Goal: Information Seeking & Learning: Check status

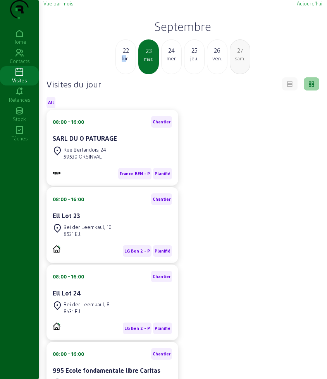
click at [125, 62] on div "lun." at bounding box center [126, 58] width 20 height 7
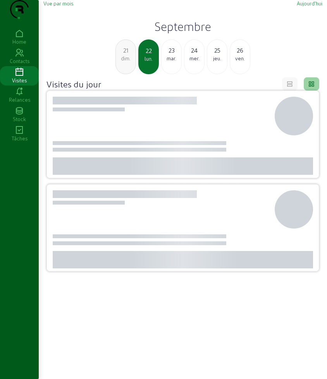
click at [178, 33] on h2 "Septembre" at bounding box center [182, 26] width 279 height 14
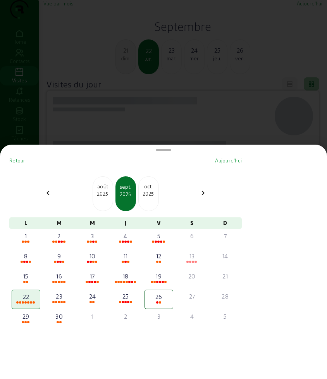
click at [105, 191] on div "2025" at bounding box center [103, 194] width 20 height 7
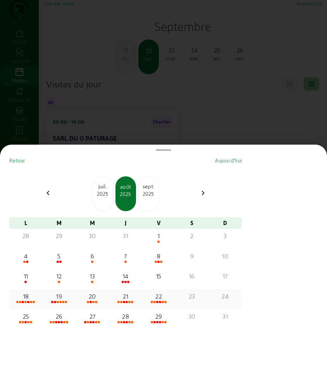
click at [164, 300] on div "22" at bounding box center [158, 296] width 27 height 9
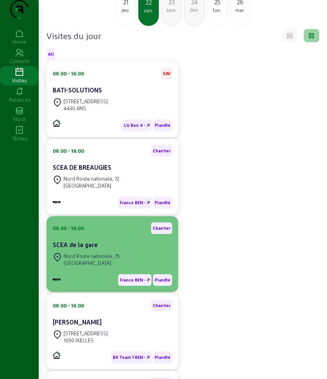
scroll to position [97, 0]
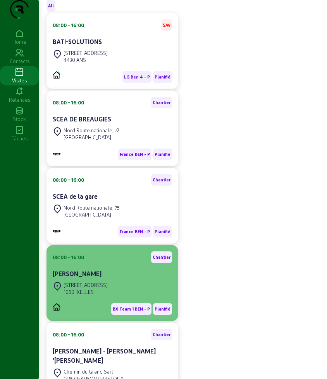
click at [106, 279] on div "[PERSON_NAME]" at bounding box center [112, 273] width 119 height 9
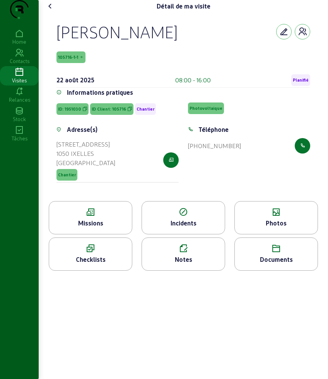
click at [90, 228] on div "Missions" at bounding box center [90, 223] width 83 height 9
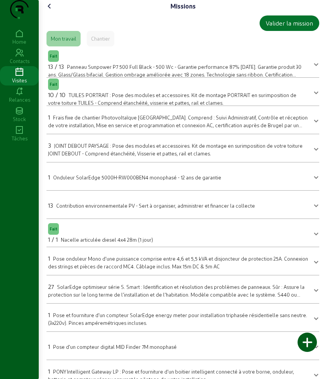
click at [49, 11] on icon at bounding box center [49, 6] width 9 height 9
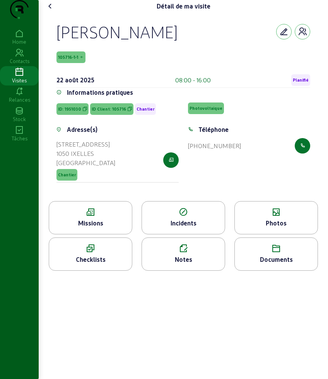
click at [50, 11] on icon at bounding box center [50, 6] width 9 height 9
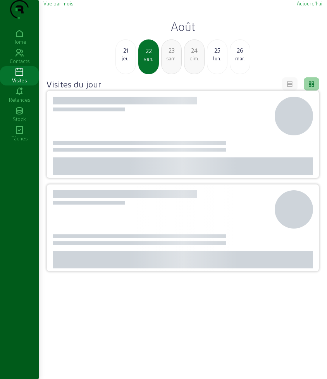
click at [216, 62] on div "lun." at bounding box center [217, 58] width 20 height 7
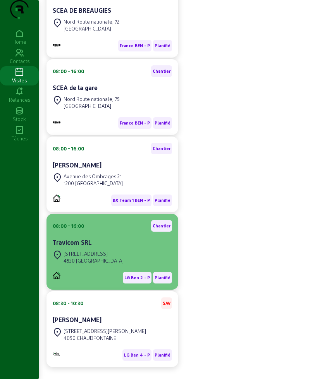
scroll to position [145, 0]
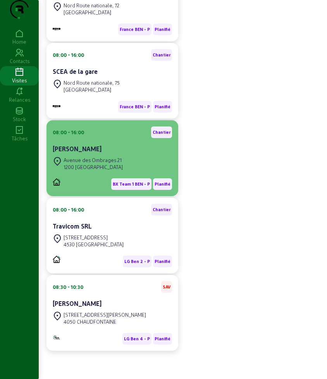
click at [112, 171] on div "1200 [GEOGRAPHIC_DATA]" at bounding box center [93, 167] width 59 height 7
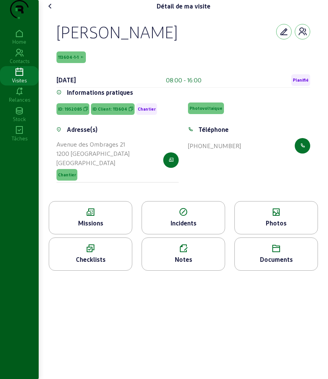
click at [82, 217] on icon at bounding box center [90, 212] width 83 height 9
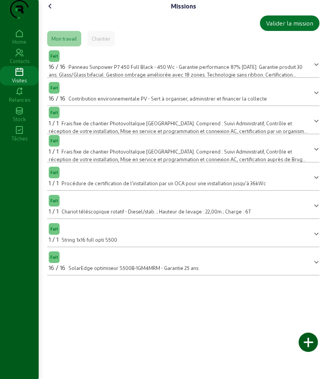
drag, startPoint x: 43, startPoint y: 21, endPoint x: 48, endPoint y: 19, distance: 5.4
click at [48, 19] on div "Missions Valider la mission Mon travail Chantier Fait 16 / 16 Panneau Sunpower …" at bounding box center [183, 141] width 288 height 282
click at [50, 11] on icon at bounding box center [50, 6] width 9 height 9
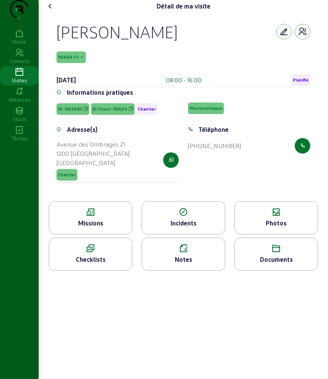
drag, startPoint x: 64, startPoint y: 19, endPoint x: 57, endPoint y: 19, distance: 7.0
click at [61, 12] on div "Détail de ma visite" at bounding box center [183, 6] width 279 height 12
click at [39, 16] on div "Détail de ma visite [PERSON_NAME][GEOGRAPHIC_DATA] 113604-1-1 [DATE] 08:00 - 16…" at bounding box center [183, 138] width 288 height 277
click at [45, 12] on cam-font-icon at bounding box center [50, 6] width 12 height 12
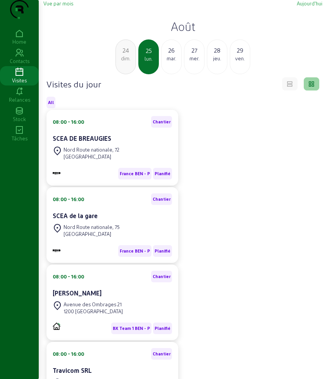
click at [170, 62] on div "mar." at bounding box center [171, 58] width 20 height 7
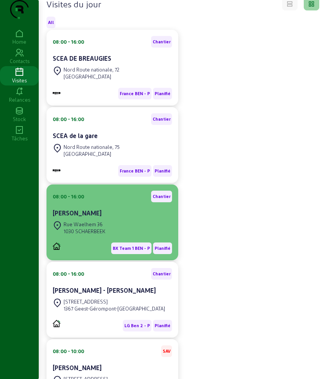
scroll to position [97, 0]
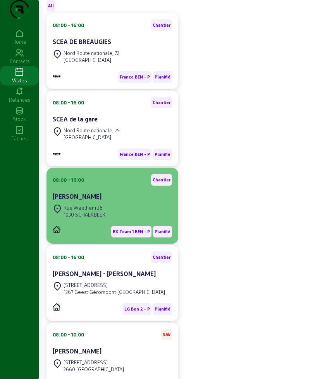
click at [115, 220] on div "Rue Waelhem 36 1030 SCHAERBEEK" at bounding box center [112, 211] width 119 height 17
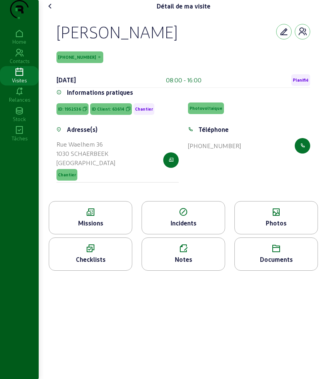
click at [101, 228] on div "Missions" at bounding box center [90, 223] width 83 height 9
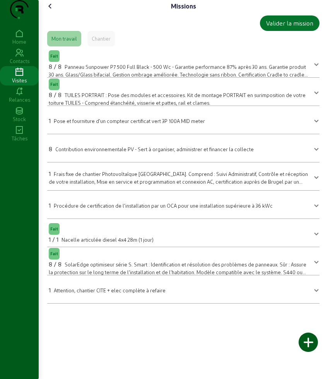
click at [55, 12] on cam-font-icon at bounding box center [50, 6] width 12 height 12
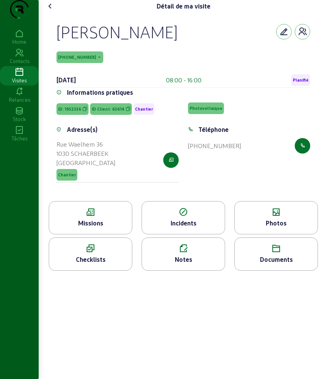
click at [53, 11] on icon at bounding box center [50, 6] width 9 height 9
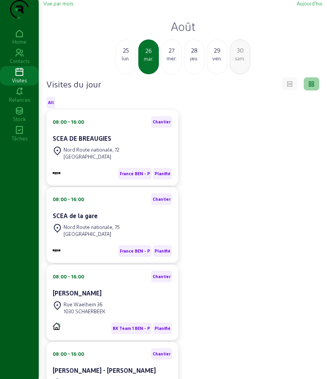
click at [128, 55] on div "25" at bounding box center [126, 50] width 20 height 9
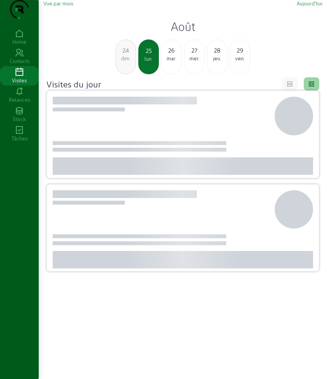
click at [128, 55] on div "24" at bounding box center [126, 50] width 20 height 9
click at [128, 55] on div "23" at bounding box center [126, 50] width 20 height 9
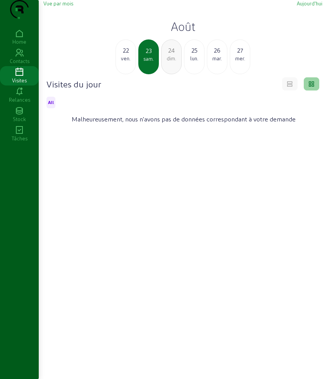
click at [129, 62] on div "ven." at bounding box center [126, 58] width 20 height 7
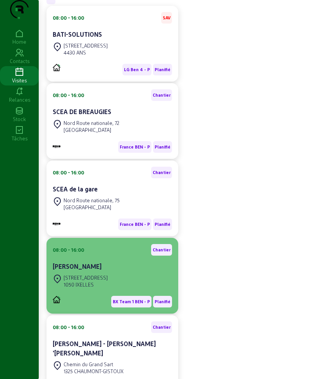
scroll to position [145, 0]
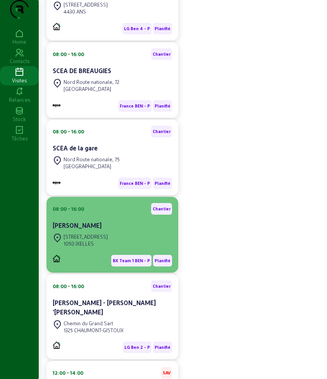
click at [108, 247] on div "1050 IXELLES" at bounding box center [86, 243] width 44 height 7
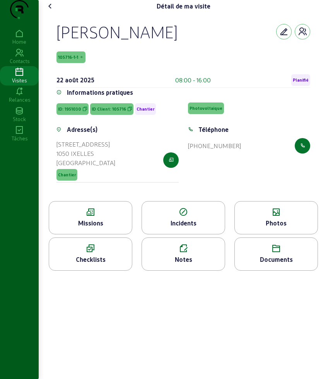
click at [96, 217] on icon at bounding box center [90, 212] width 83 height 9
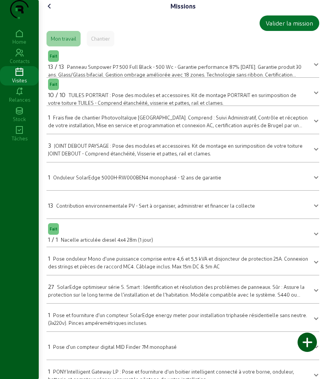
click at [55, 12] on cam-font-icon at bounding box center [49, 6] width 12 height 12
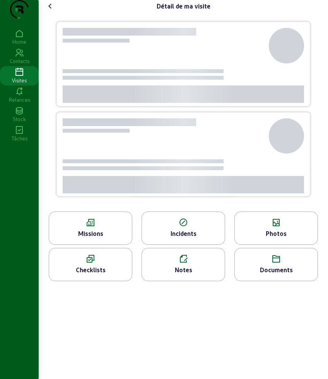
click at [48, 11] on icon at bounding box center [50, 6] width 9 height 9
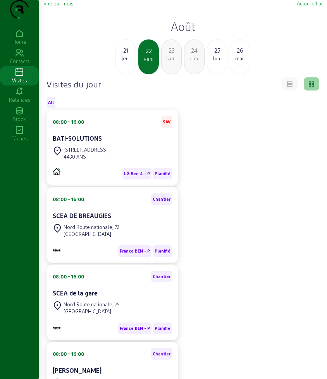
click at [219, 62] on div "lun." at bounding box center [217, 58] width 20 height 7
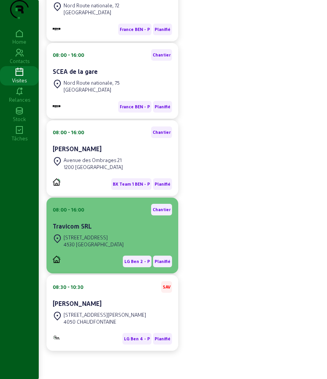
scroll to position [160, 0]
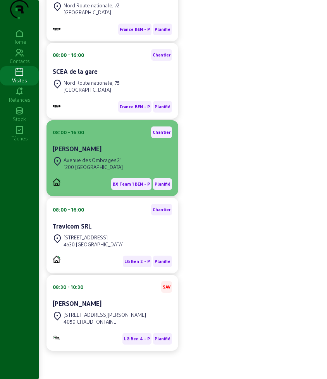
click at [106, 162] on div "Avenue des Ombrages 21" at bounding box center [93, 160] width 59 height 7
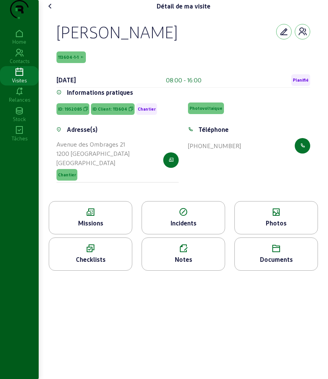
click at [96, 228] on div "Missions" at bounding box center [90, 223] width 83 height 9
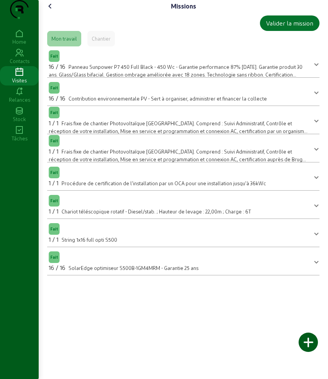
click at [57, 12] on cam-font-icon at bounding box center [50, 6] width 12 height 12
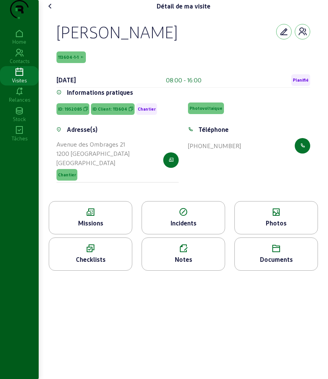
click at [304, 233] on div "Photos" at bounding box center [277, 217] width 84 height 33
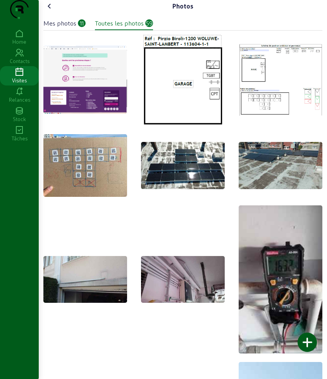
click at [52, 11] on icon at bounding box center [49, 6] width 9 height 9
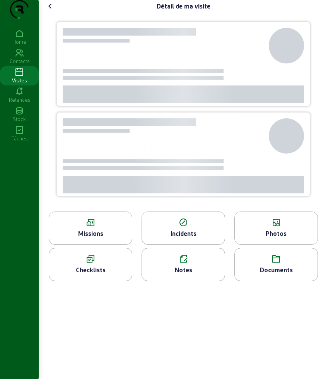
click at [52, 11] on icon at bounding box center [50, 6] width 9 height 9
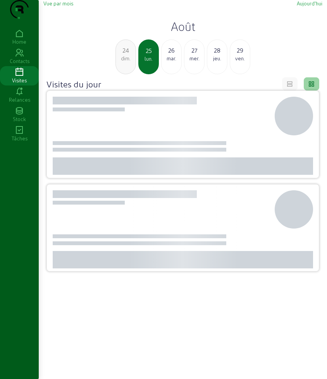
click at [171, 62] on div "mar." at bounding box center [171, 58] width 20 height 7
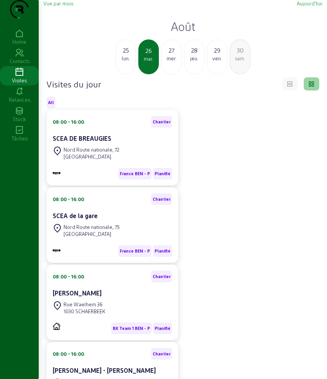
click at [177, 33] on h2 "Août" at bounding box center [182, 26] width 279 height 14
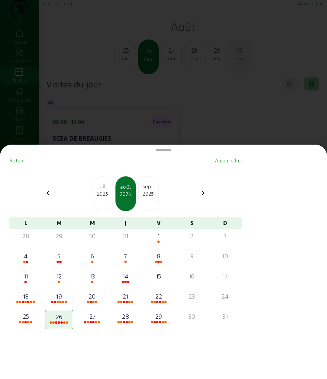
click at [155, 193] on div "2025" at bounding box center [149, 194] width 20 height 7
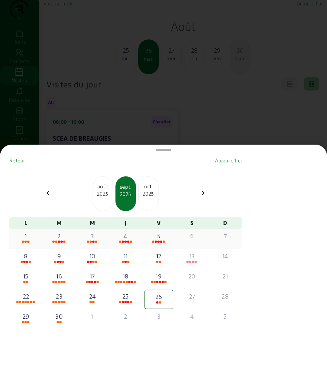
click at [65, 232] on div "2" at bounding box center [59, 236] width 27 height 9
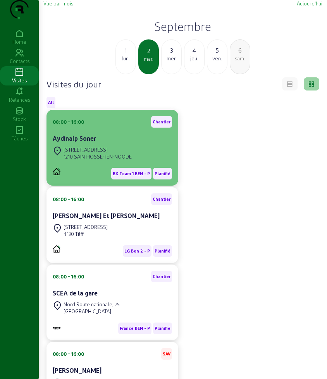
click at [120, 143] on div "Aydinalp Soner" at bounding box center [112, 138] width 119 height 9
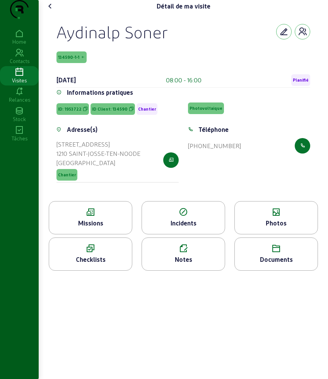
click at [91, 220] on div "Missions" at bounding box center [91, 217] width 84 height 33
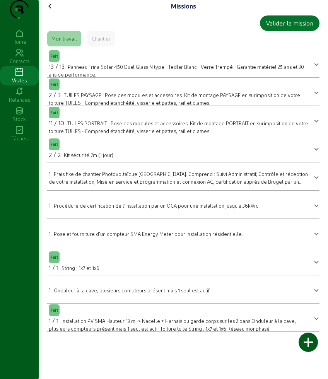
click at [50, 11] on icon at bounding box center [50, 6] width 9 height 9
